Goal: Register for event/course

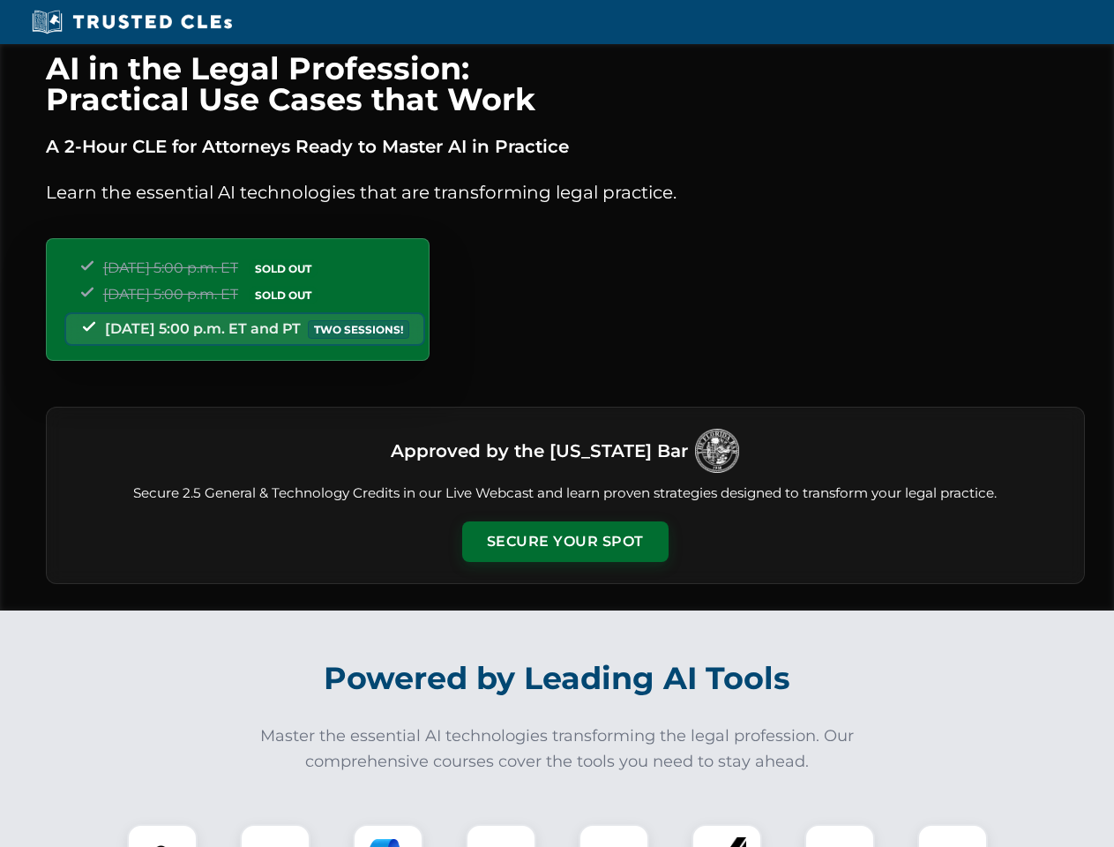
click at [565, 542] on button "Secure Your Spot" at bounding box center [565, 541] width 206 height 41
click at [162, 836] on img at bounding box center [162, 859] width 51 height 51
